Goal: Check status: Check status

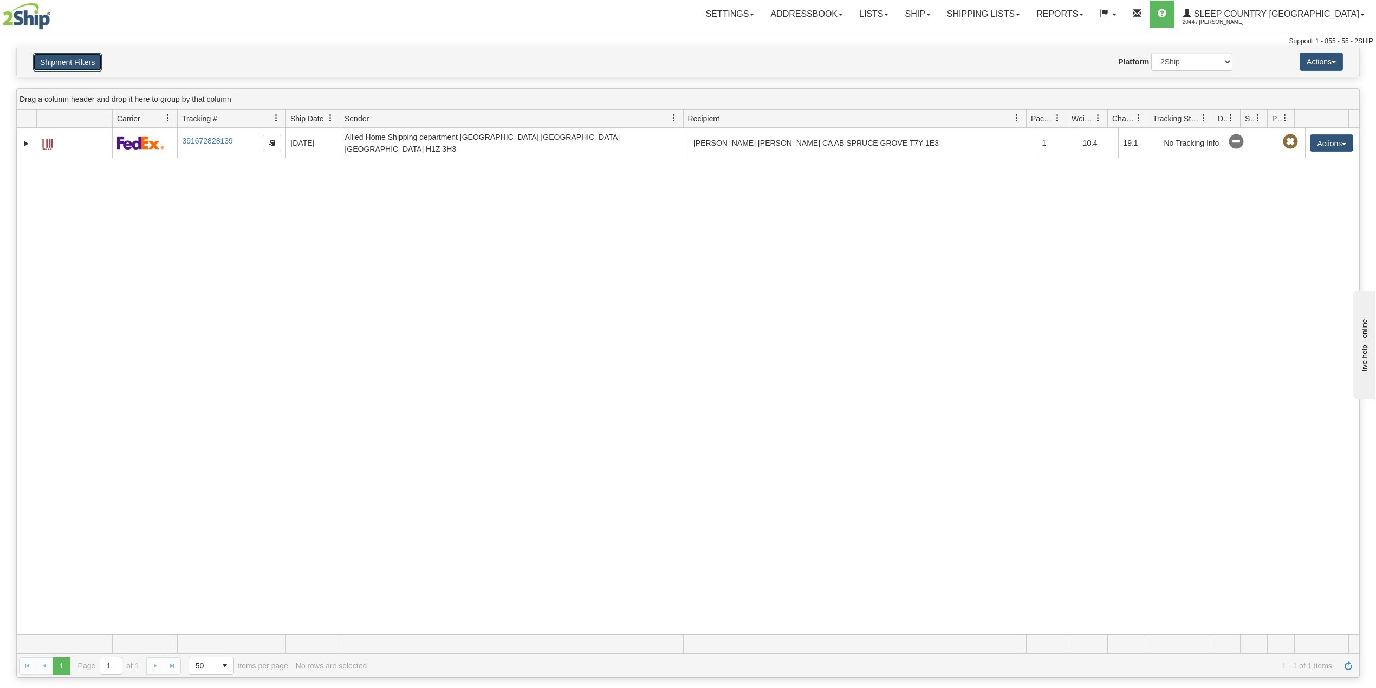
click at [89, 60] on button "Shipment Filters" at bounding box center [67, 62] width 69 height 18
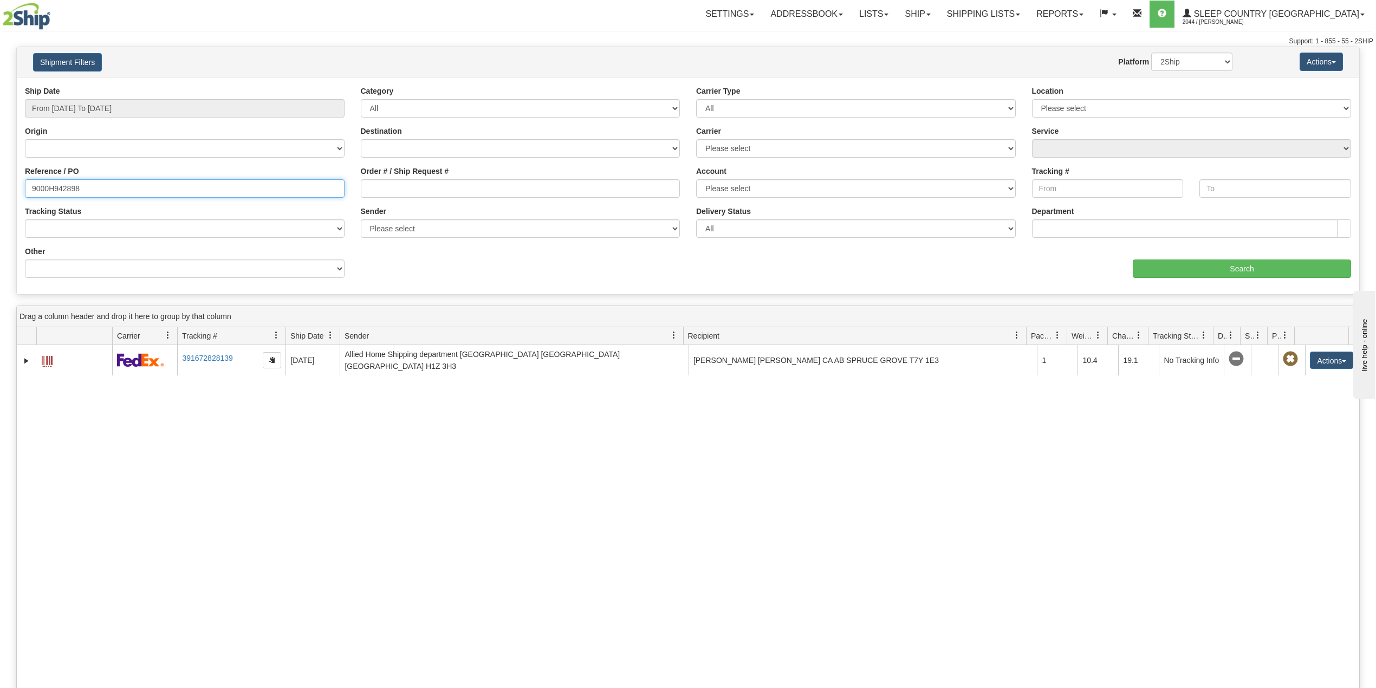
click at [61, 190] on input "9000H942898" at bounding box center [185, 188] width 320 height 18
paste input "text"
click at [280, 198] on input "Reference / PO" at bounding box center [185, 188] width 320 height 18
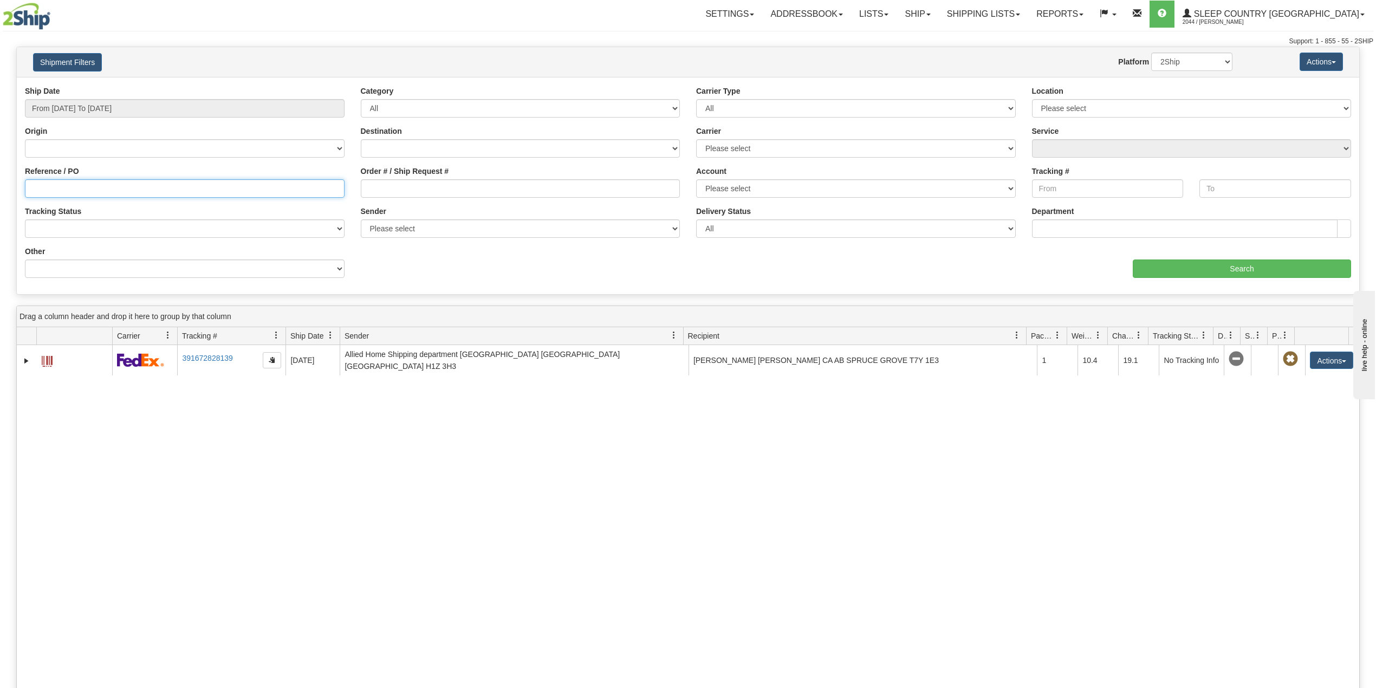
paste input "9000I003387"
type input "9000I003387"
click at [1210, 261] on input "Search" at bounding box center [1242, 269] width 218 height 18
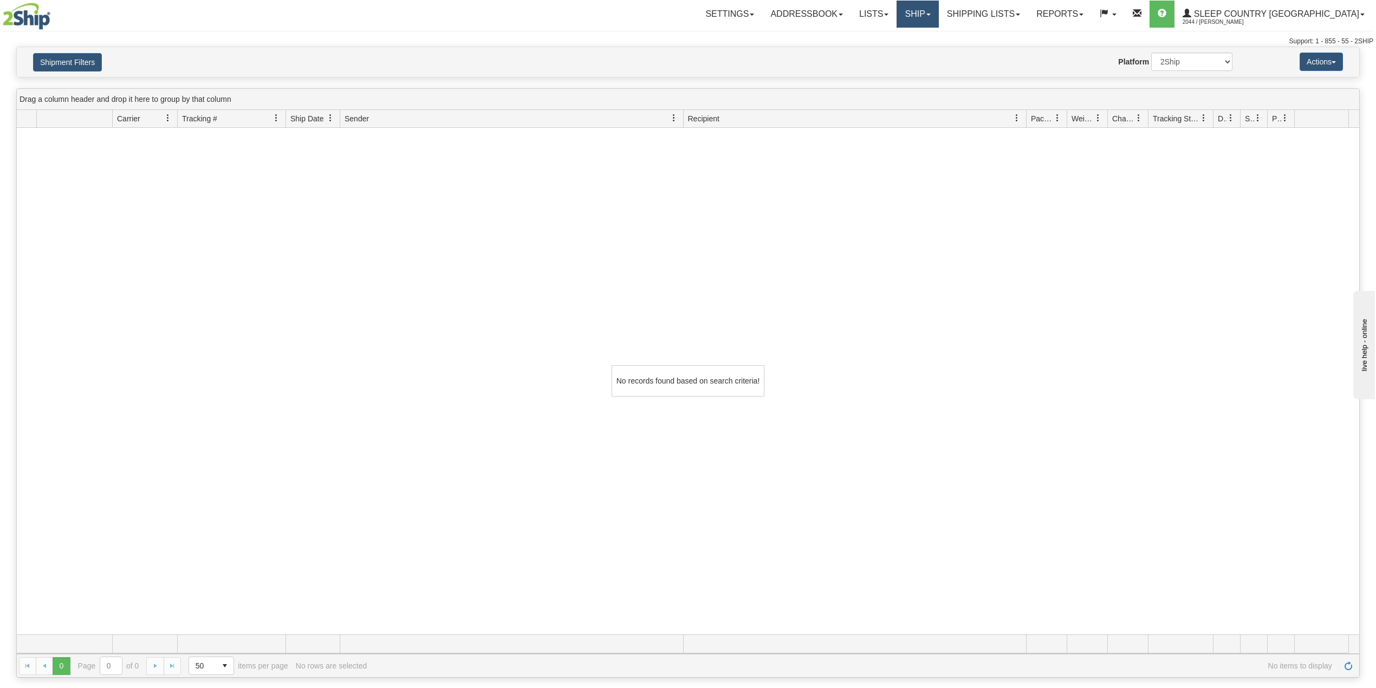
drag, startPoint x: 970, startPoint y: 8, endPoint x: 969, endPoint y: 13, distance: 5.4
click at [939, 10] on link "Ship" at bounding box center [918, 14] width 42 height 27
click at [928, 50] on span "OnHold / Order Queue" at bounding box center [889, 52] width 76 height 9
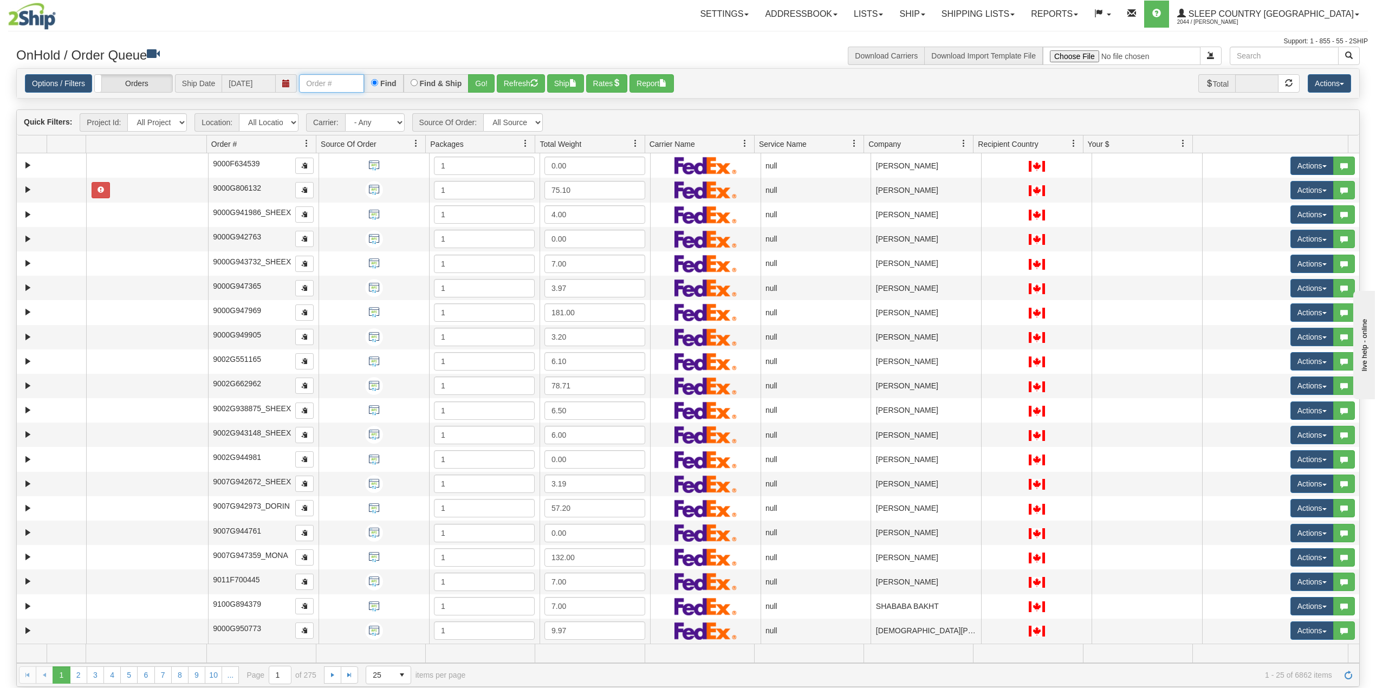
drag, startPoint x: 328, startPoint y: 82, endPoint x: 335, endPoint y: 88, distance: 8.9
click at [328, 82] on input "text" at bounding box center [331, 83] width 65 height 18
paste input "9000I003387"
type input "9000I003387"
click at [479, 81] on button "Go!" at bounding box center [481, 83] width 27 height 18
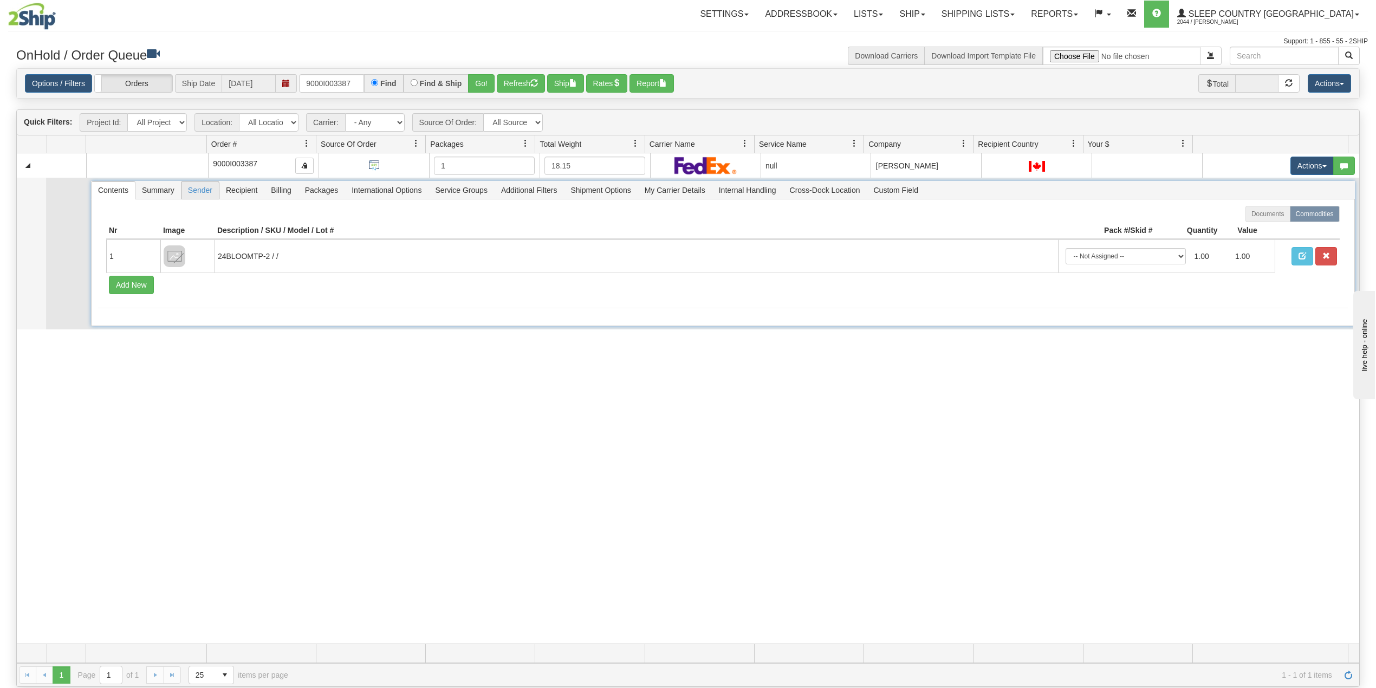
click at [211, 191] on span "Sender" at bounding box center [200, 190] width 37 height 17
